Goal: Contribute content

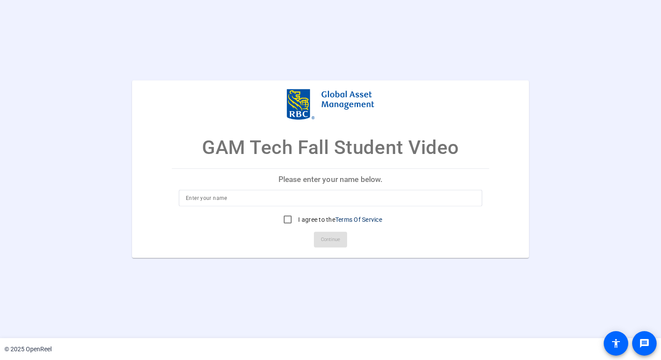
click at [337, 201] on input at bounding box center [330, 198] width 289 height 10
type input "Atlas Gong"
click at [294, 218] on input "I agree to the Terms Of Service" at bounding box center [287, 219] width 17 height 17
checkbox input "true"
click at [326, 238] on span "Continue" at bounding box center [330, 239] width 19 height 13
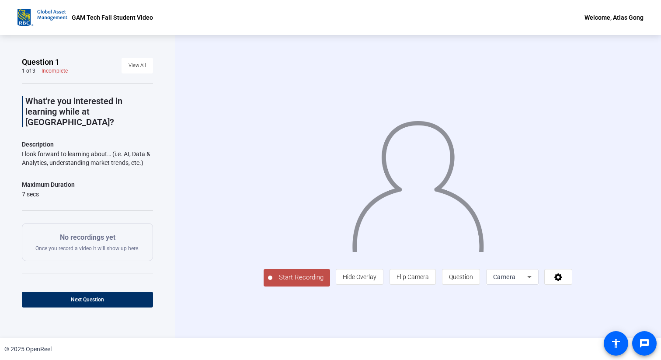
click at [531, 282] on icon at bounding box center [529, 277] width 10 height 10
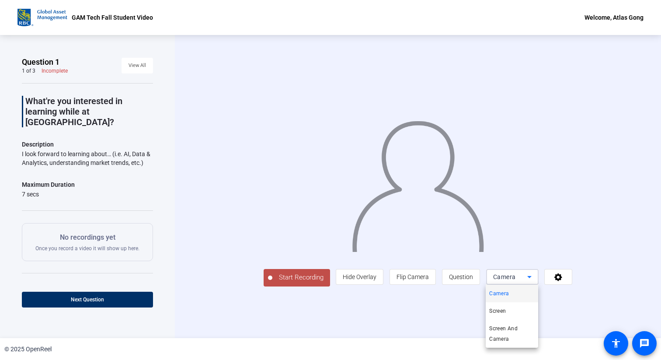
click at [531, 281] on div at bounding box center [330, 180] width 661 height 360
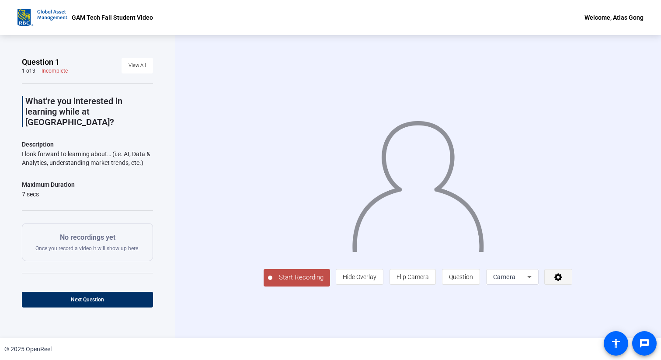
click at [558, 280] on icon at bounding box center [558, 277] width 8 height 8
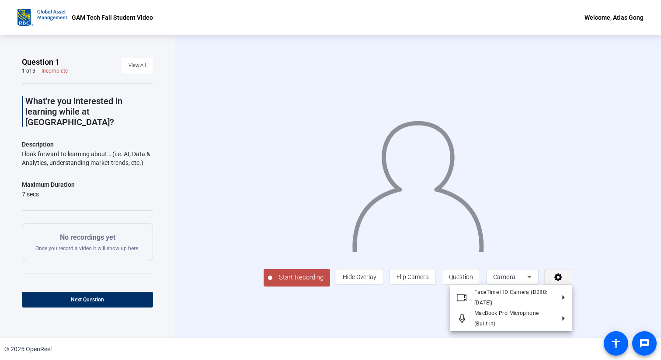
click at [558, 280] on div at bounding box center [330, 180] width 661 height 360
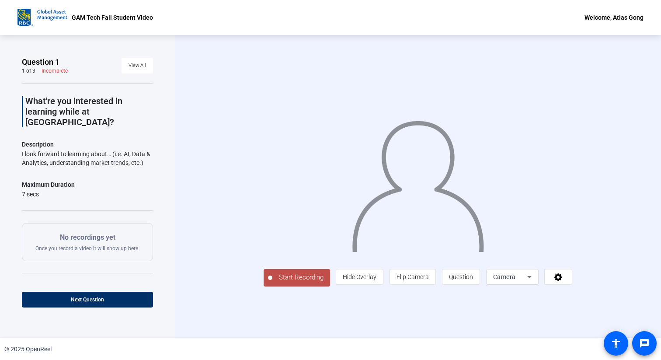
click at [523, 279] on div "Camera" at bounding box center [510, 277] width 34 height 10
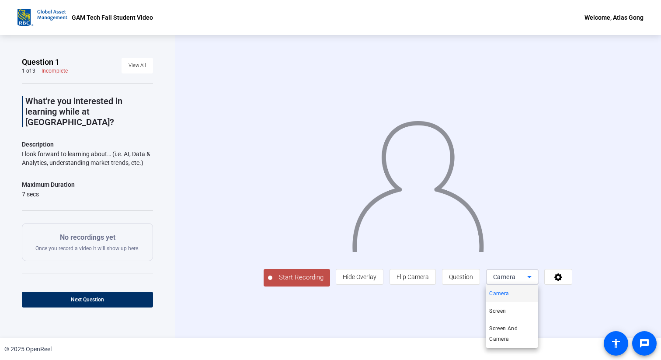
click at [523, 279] on div at bounding box center [330, 180] width 661 height 360
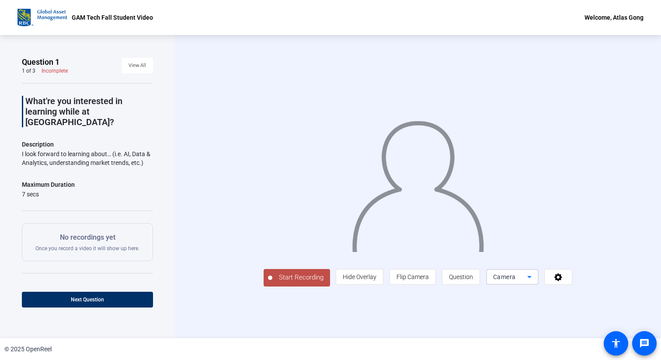
click at [497, 277] on span "Camera" at bounding box center [504, 276] width 23 height 7
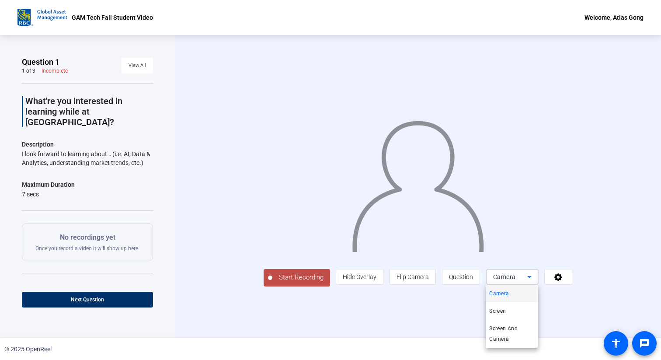
click at [446, 315] on div at bounding box center [330, 180] width 661 height 360
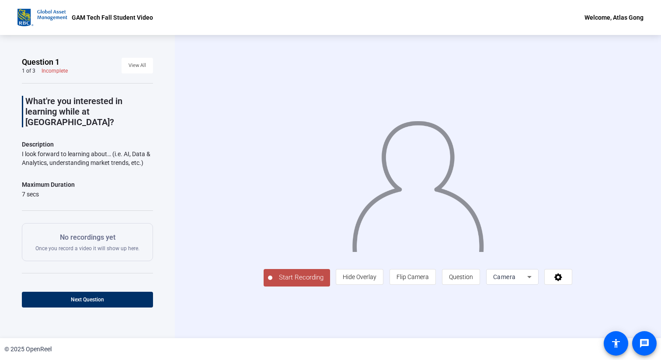
click at [138, 179] on div "Maximum Duration 7 secs" at bounding box center [87, 188] width 131 height 19
click at [135, 65] on span "View All" at bounding box center [137, 65] width 17 height 13
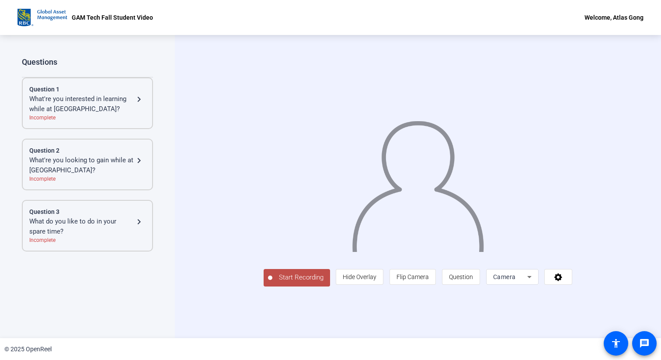
click at [140, 167] on div "What're you looking to gain while at [GEOGRAPHIC_DATA]? navigate_next" at bounding box center [87, 165] width 116 height 20
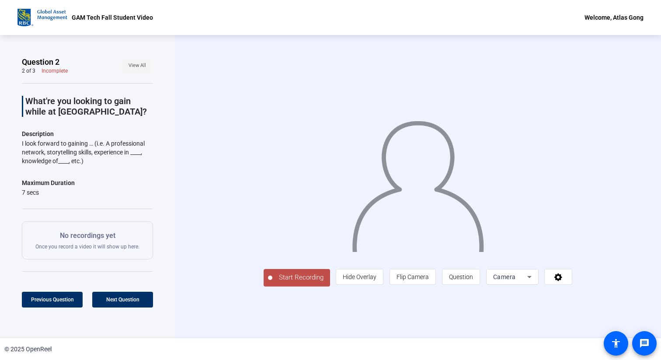
click at [139, 68] on span "View All" at bounding box center [137, 65] width 17 height 13
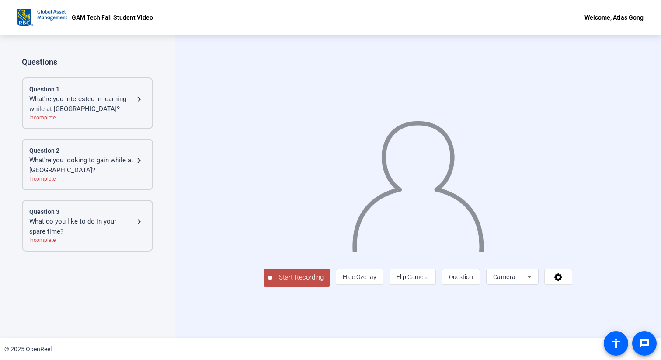
click at [74, 222] on div "What do you like to do in your spare time?" at bounding box center [81, 226] width 105 height 20
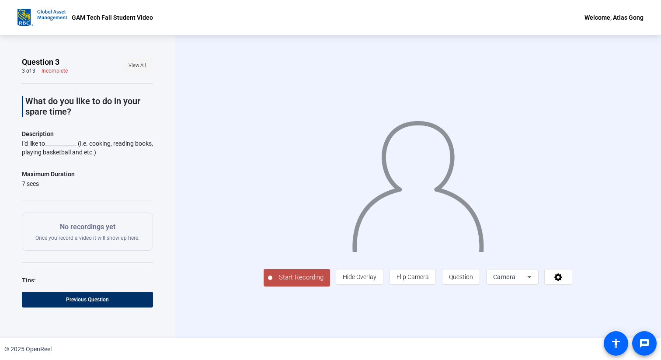
click at [146, 70] on span "View All" at bounding box center [137, 65] width 17 height 13
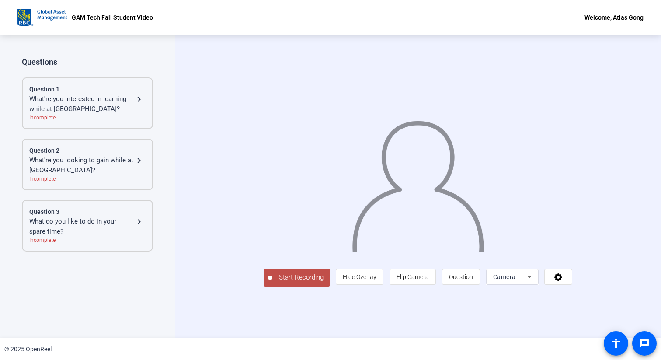
click at [117, 216] on div "What do you like to do in your spare time?" at bounding box center [81, 226] width 105 height 20
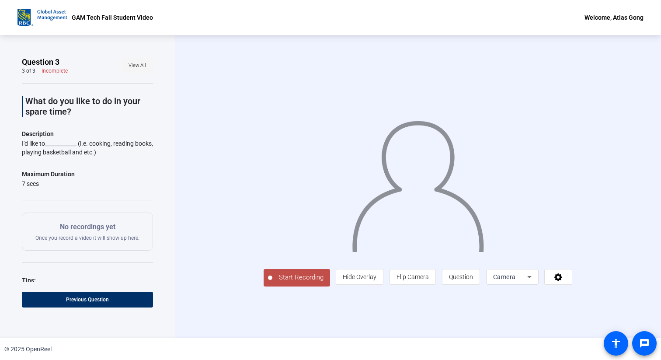
click at [139, 66] on span "View All" at bounding box center [137, 65] width 17 height 13
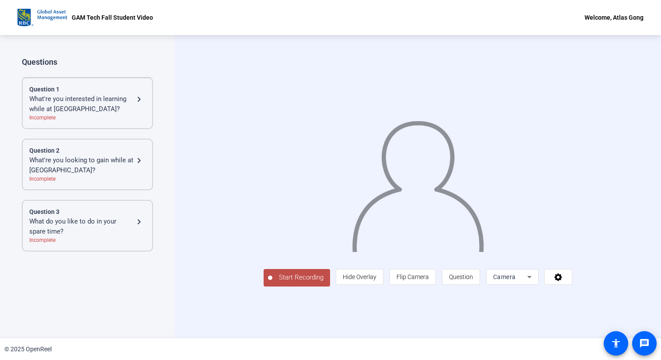
click at [111, 101] on div "What're you interested in learning while at [GEOGRAPHIC_DATA]?" at bounding box center [81, 104] width 105 height 20
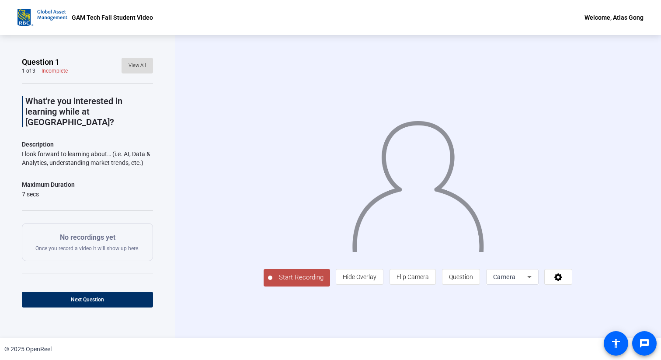
click at [133, 73] on span at bounding box center [137, 65] width 31 height 21
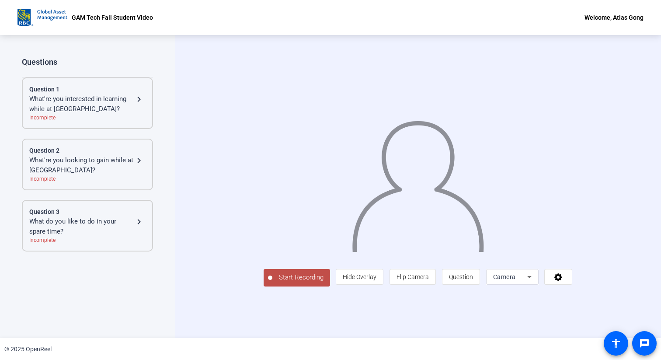
click at [104, 204] on div "Question 3 What do you like to do in your spare time? navigate_next Incomplete" at bounding box center [87, 226] width 131 height 52
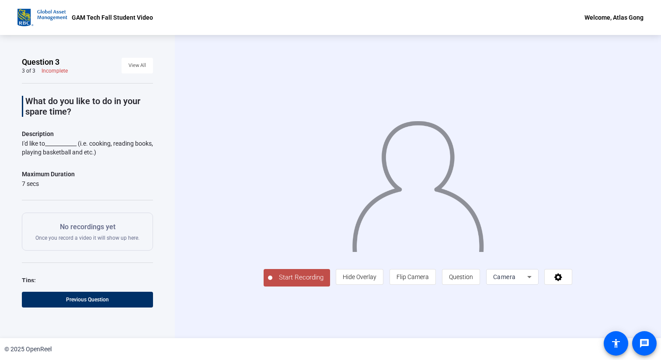
click at [363, 330] on div "Start Recording person Hide Overlay flip Flip Camera question_mark Question Cam…" at bounding box center [418, 186] width 486 height 303
